Goal: Book appointment/travel/reservation

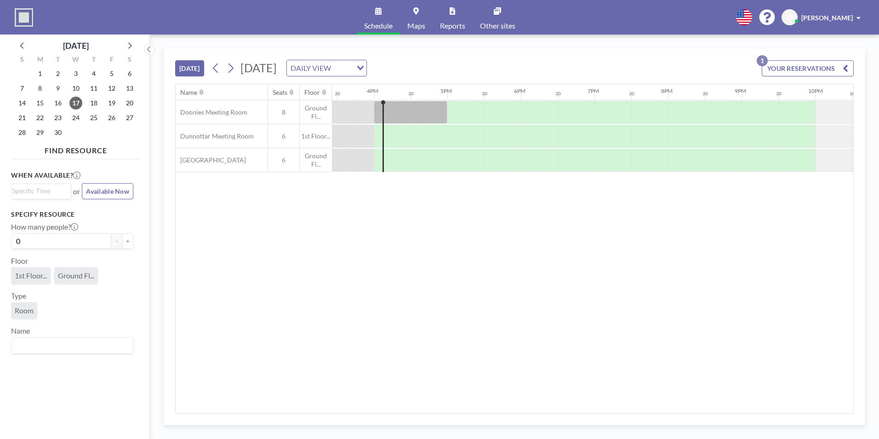
scroll to position [0, 1141]
click at [235, 70] on icon at bounding box center [230, 68] width 9 height 14
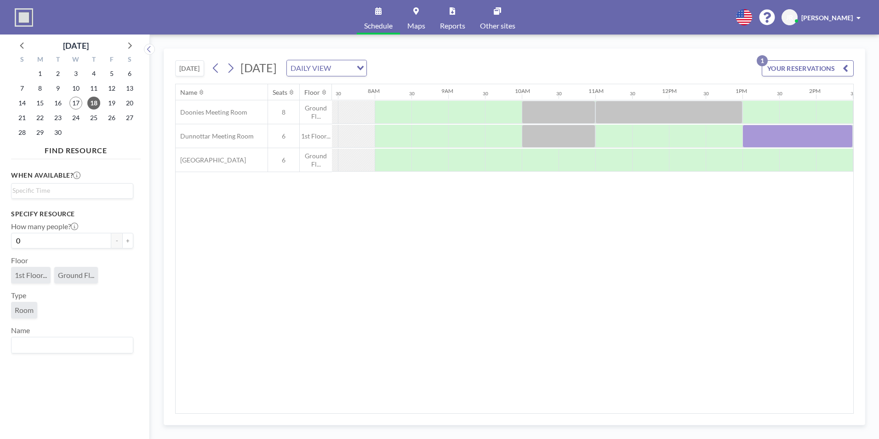
scroll to position [0, 552]
click at [448, 157] on div at bounding box center [460, 160] width 37 height 23
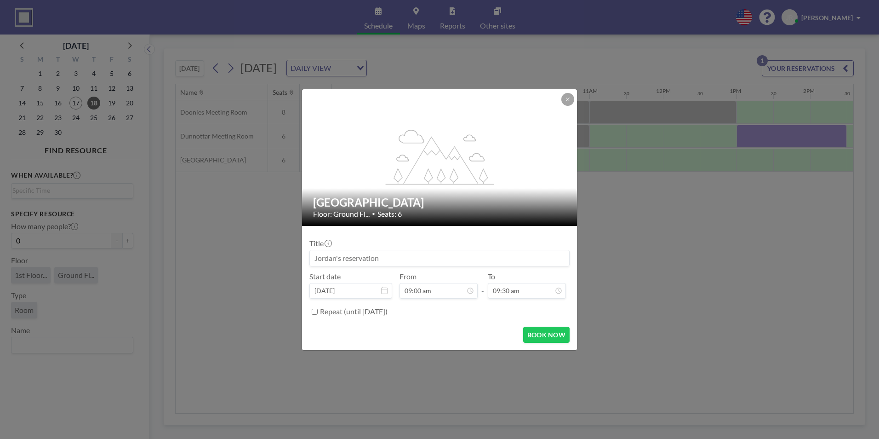
click at [350, 257] on input at bounding box center [439, 258] width 259 height 16
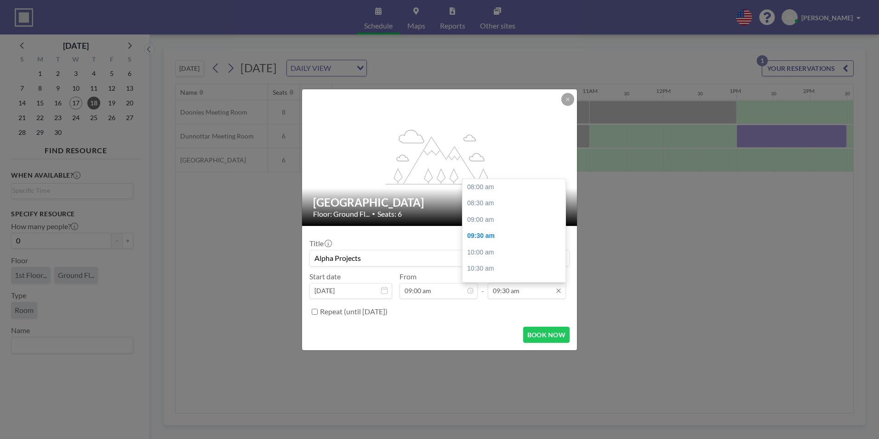
scroll to position [49, 0]
type input "Alpha Projects"
click at [477, 218] on div "10:30 am" at bounding box center [517, 219] width 108 height 17
type input "10:30 am"
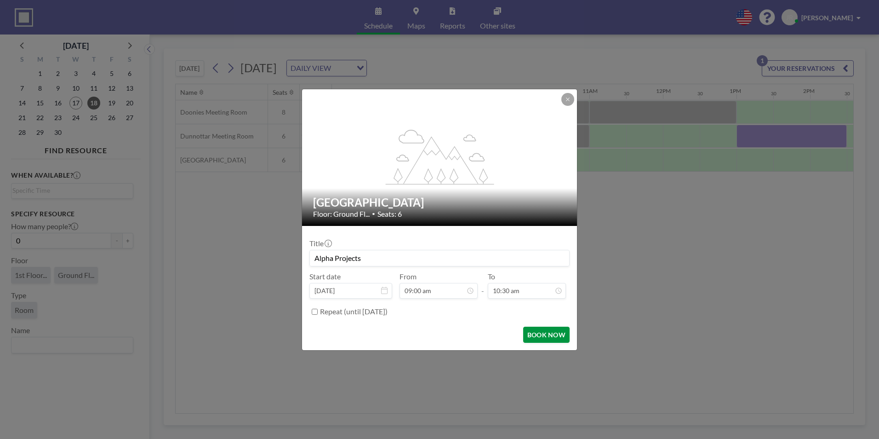
scroll to position [82, 0]
click at [542, 331] on button "BOOK NOW" at bounding box center [546, 335] width 46 height 16
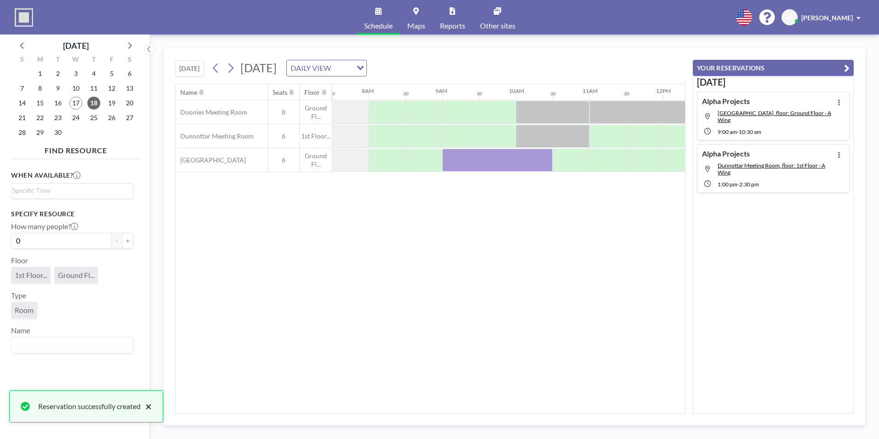
click at [151, 402] on button "×" at bounding box center [146, 406] width 11 height 11
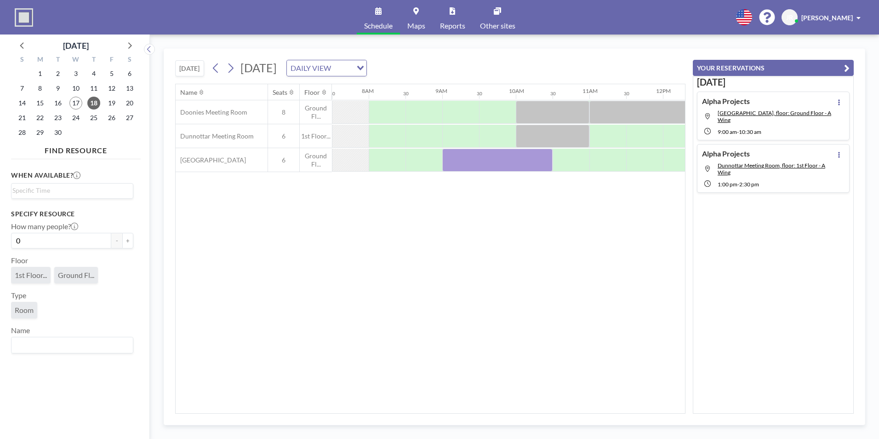
click at [847, 69] on icon "button" at bounding box center [847, 68] width 6 height 11
